Goal: Check status: Check status

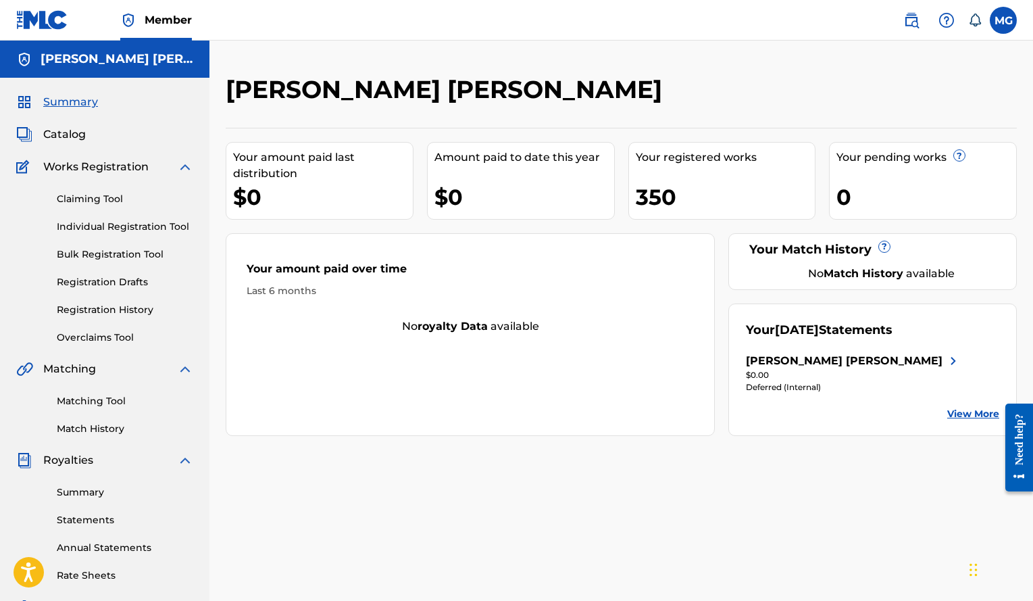
click at [961, 413] on link "View More" at bounding box center [974, 414] width 52 height 14
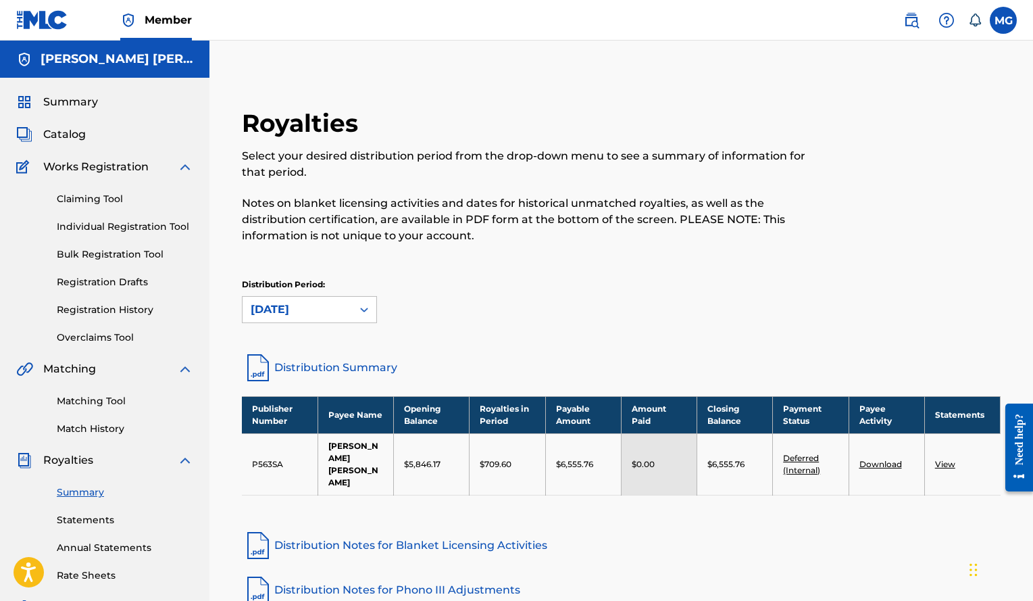
click at [76, 98] on span "Summary" at bounding box center [70, 102] width 55 height 16
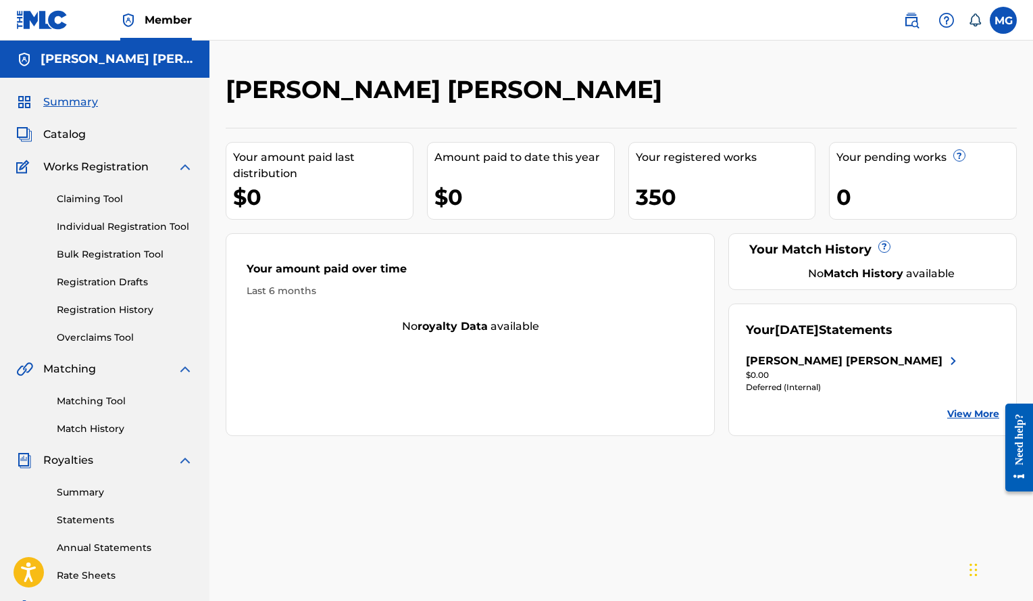
drag, startPoint x: 675, startPoint y: 197, endPoint x: 708, endPoint y: 187, distance: 34.4
click at [708, 187] on div "350" at bounding box center [726, 197] width 180 height 30
